Goal: Information Seeking & Learning: Learn about a topic

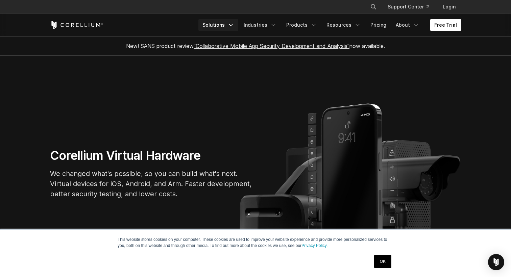
click at [217, 22] on link "Solutions" at bounding box center [218, 25] width 40 height 12
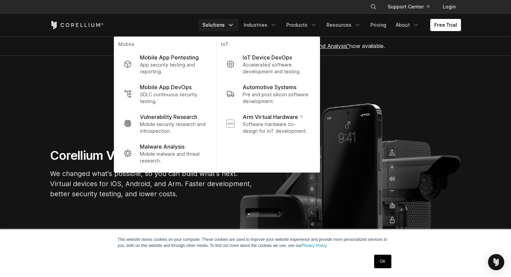
click at [217, 22] on link "Solutions" at bounding box center [218, 25] width 40 height 12
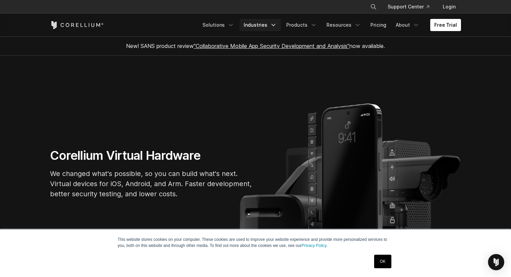
click at [263, 24] on link "Industries" at bounding box center [260, 25] width 41 height 12
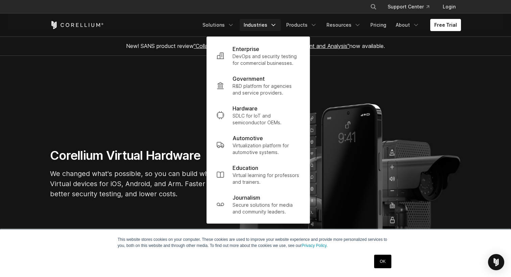
click at [263, 24] on link "Industries" at bounding box center [260, 25] width 41 height 12
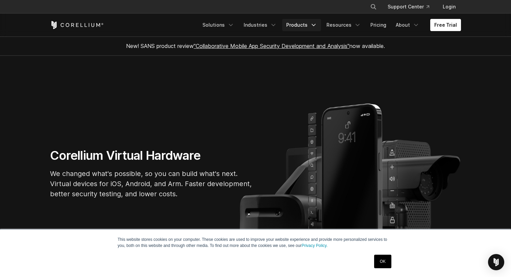
click at [297, 25] on link "Products" at bounding box center [301, 25] width 39 height 12
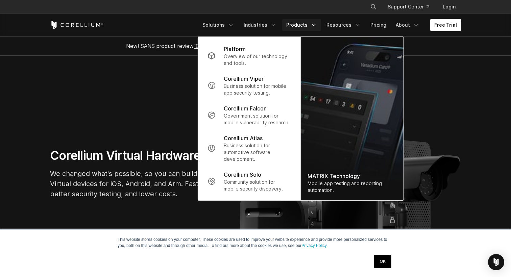
click at [297, 25] on link "Products" at bounding box center [301, 25] width 39 height 12
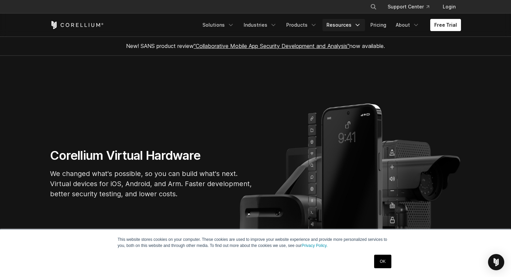
click at [342, 25] on link "Resources" at bounding box center [344, 25] width 43 height 12
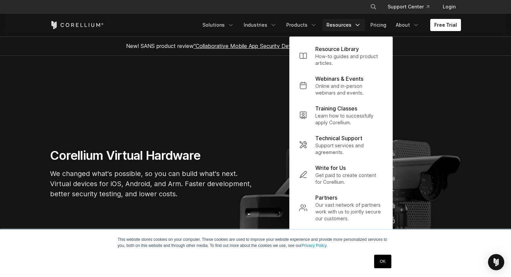
click at [342, 25] on link "Resources" at bounding box center [344, 25] width 43 height 12
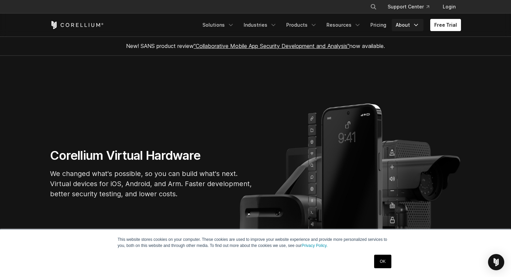
click at [407, 25] on link "About" at bounding box center [408, 25] width 32 height 12
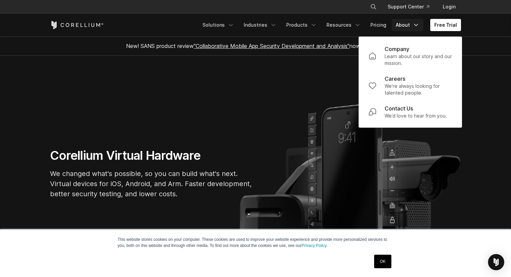
click at [407, 25] on link "About" at bounding box center [408, 25] width 32 height 12
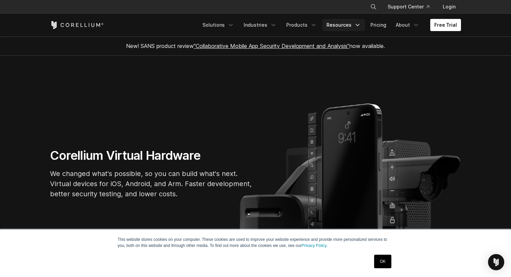
click at [345, 23] on link "Resources" at bounding box center [344, 25] width 43 height 12
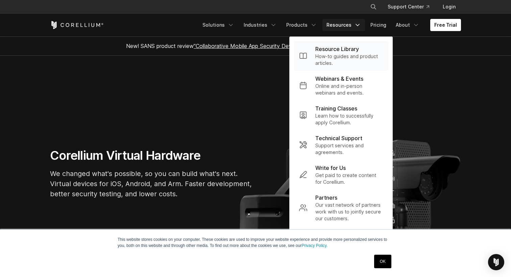
click at [340, 51] on p "Resource Library" at bounding box center [337, 49] width 44 height 8
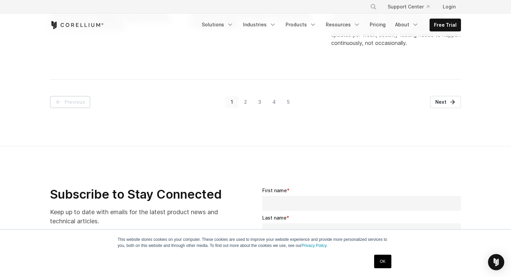
scroll to position [932, 0]
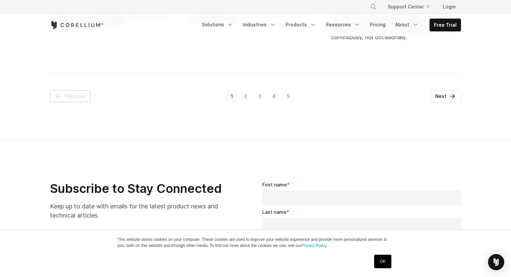
click at [245, 95] on link "2" at bounding box center [246, 96] width 14 height 12
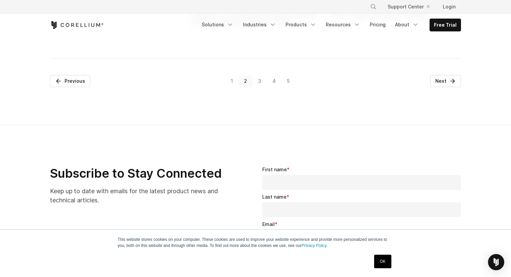
scroll to position [928, 0]
click at [260, 88] on link "3" at bounding box center [260, 81] width 14 height 12
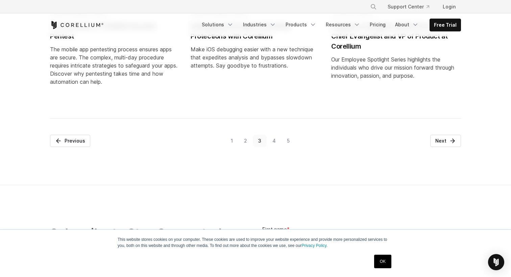
scroll to position [911, 0]
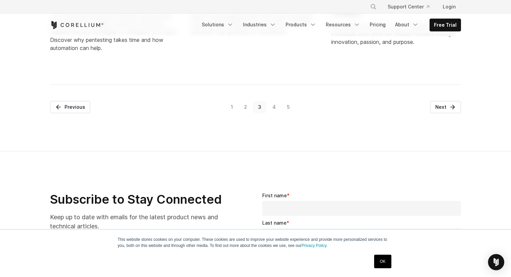
click at [275, 110] on link "4" at bounding box center [274, 107] width 15 height 12
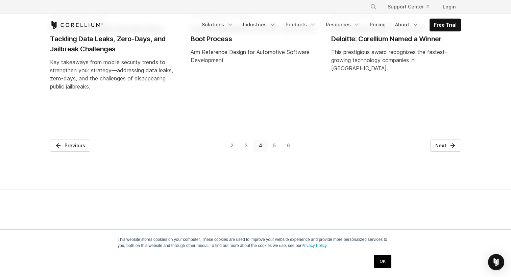
scroll to position [972, 0]
